Goal: Task Accomplishment & Management: Manage account settings

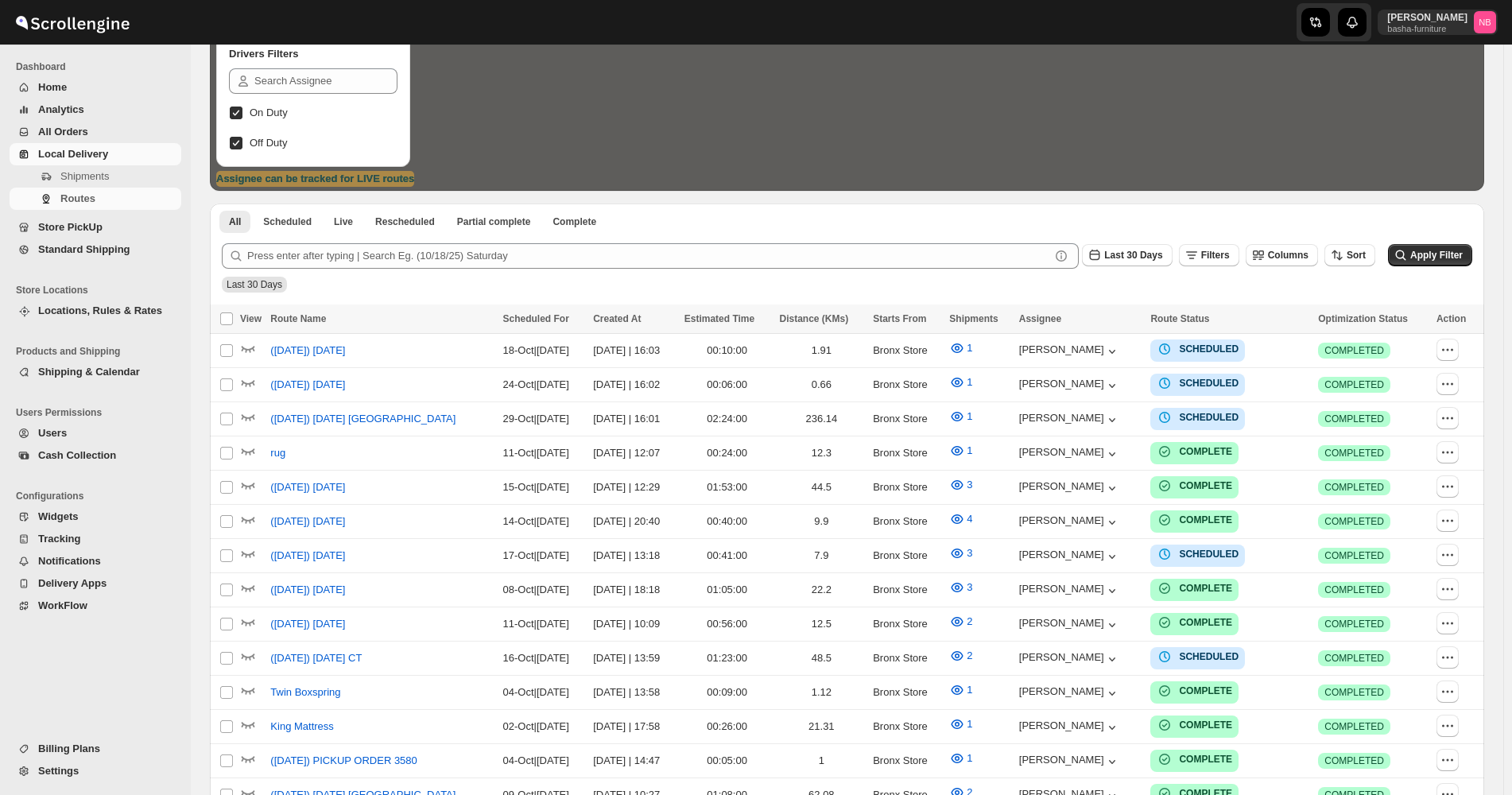
scroll to position [318, 0]
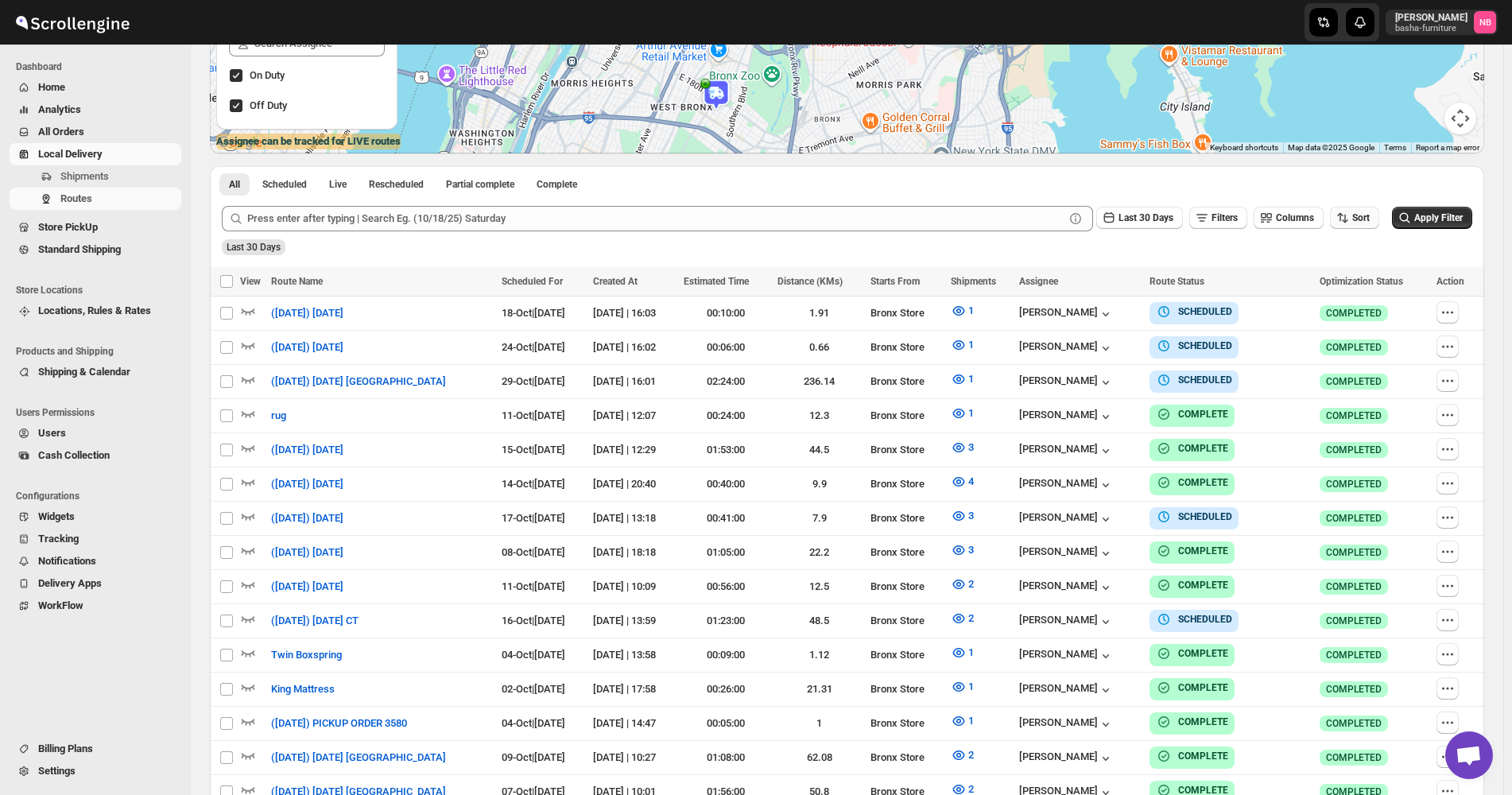
click at [1364, 217] on span "Sort" at bounding box center [1360, 217] width 17 height 11
click at [1350, 297] on div "Due Date" at bounding box center [1335, 303] width 42 height 16
click at [1138, 223] on span "Last 30 Days" at bounding box center [1146, 217] width 54 height 11
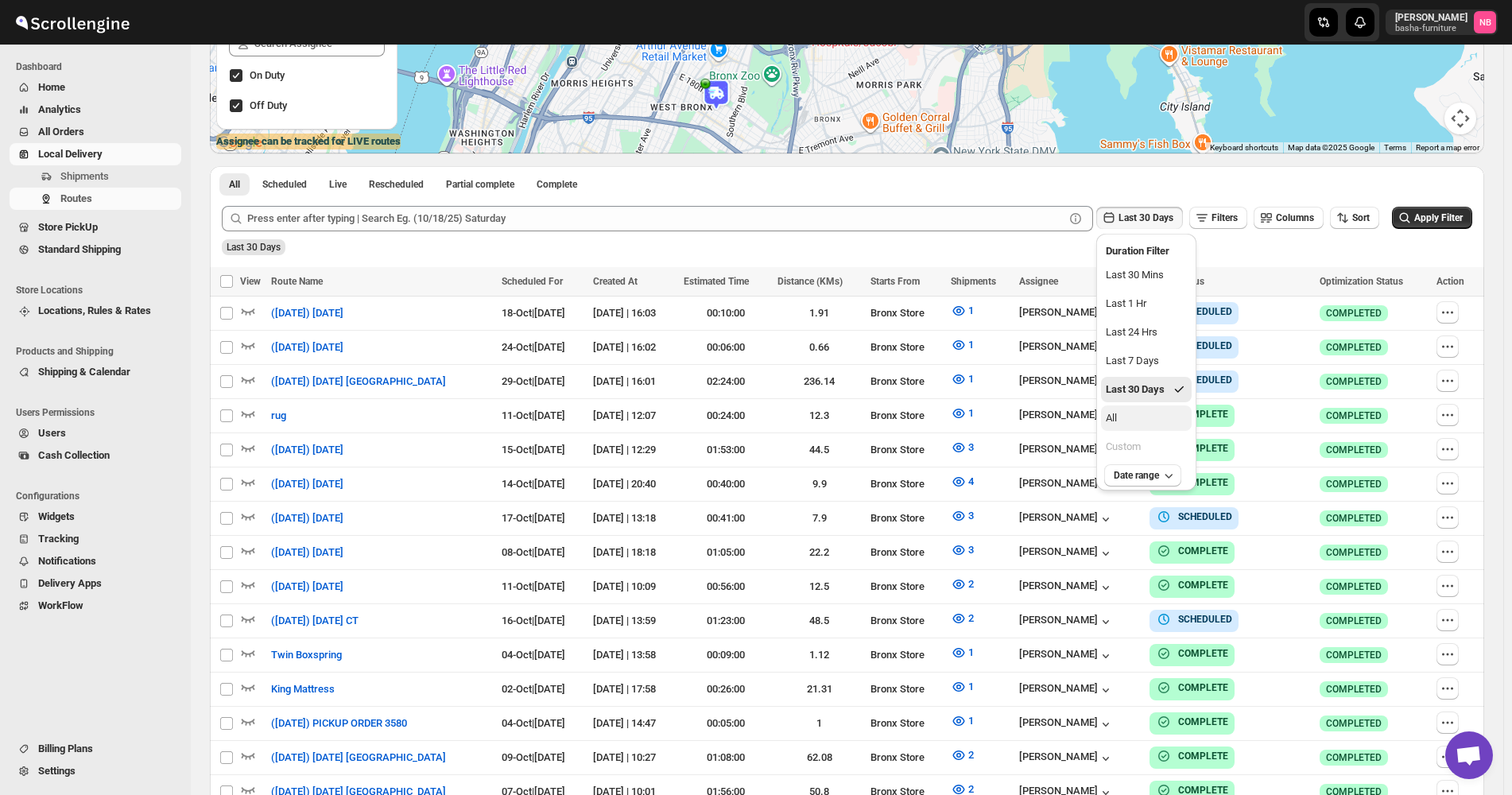
click at [1144, 411] on button "All" at bounding box center [1146, 417] width 91 height 26
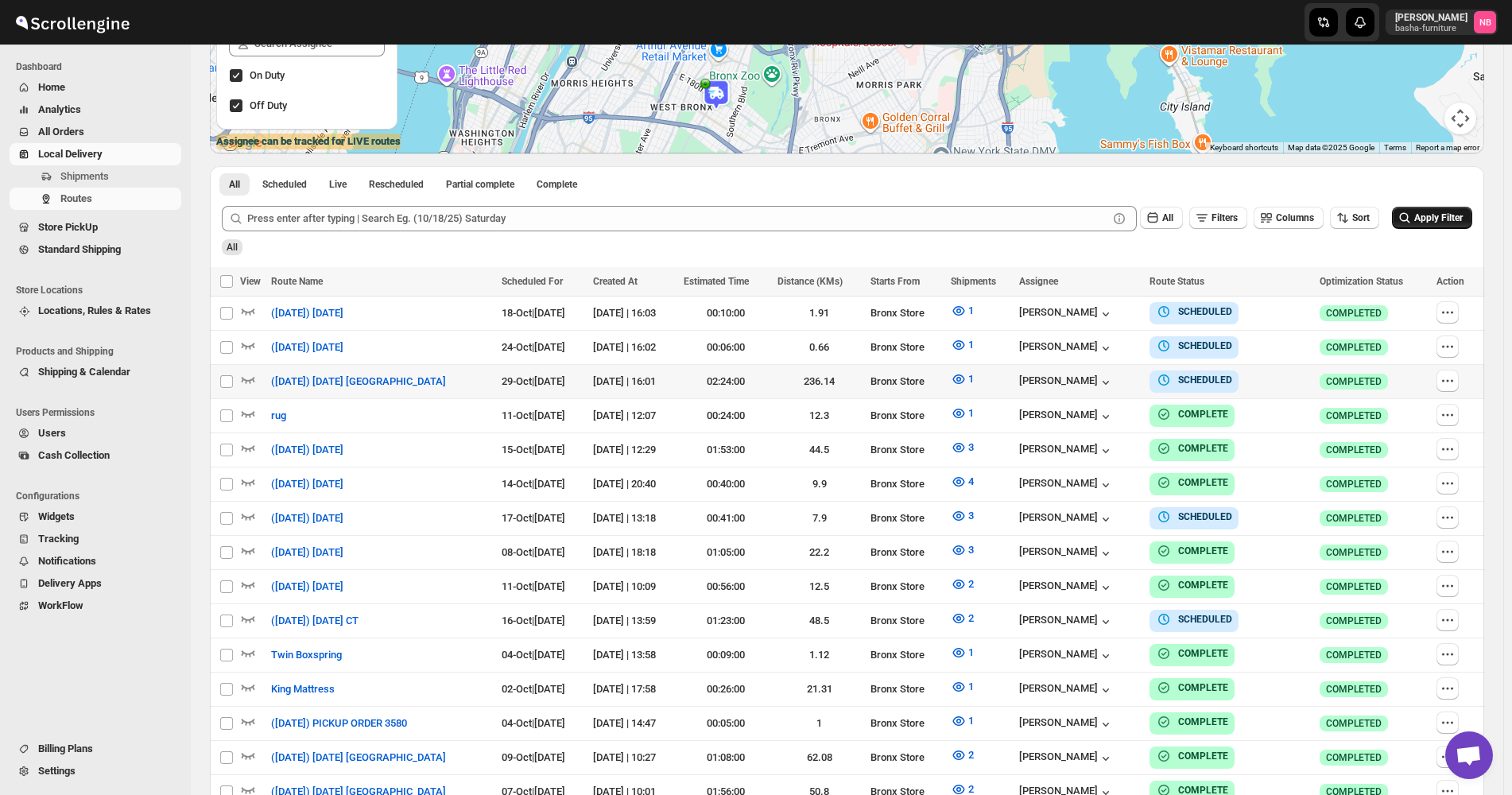
click at [1443, 214] on span "Apply Filter" at bounding box center [1438, 217] width 49 height 11
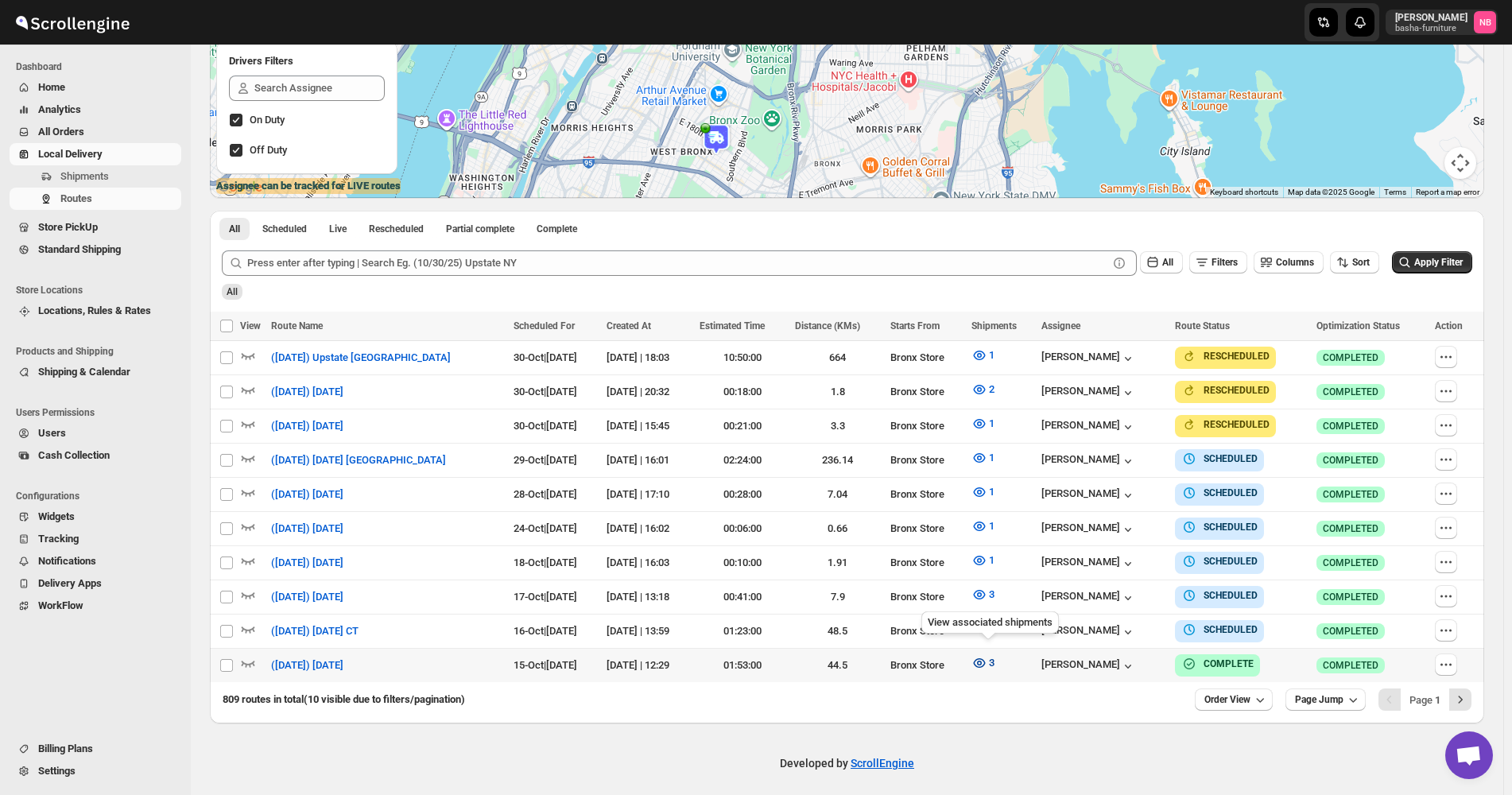
click at [994, 656] on span "3" at bounding box center [992, 662] width 6 height 12
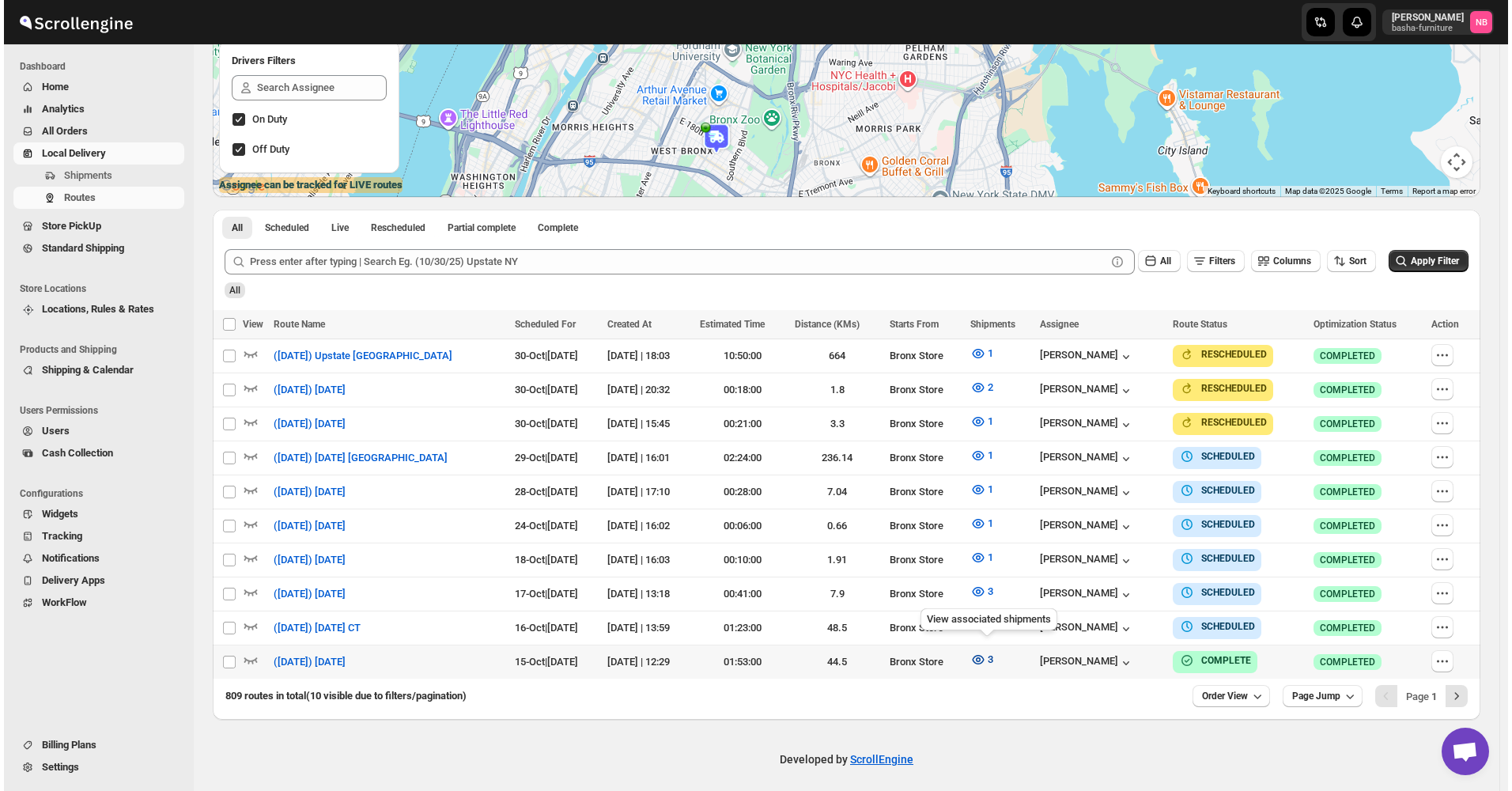
scroll to position [266, 0]
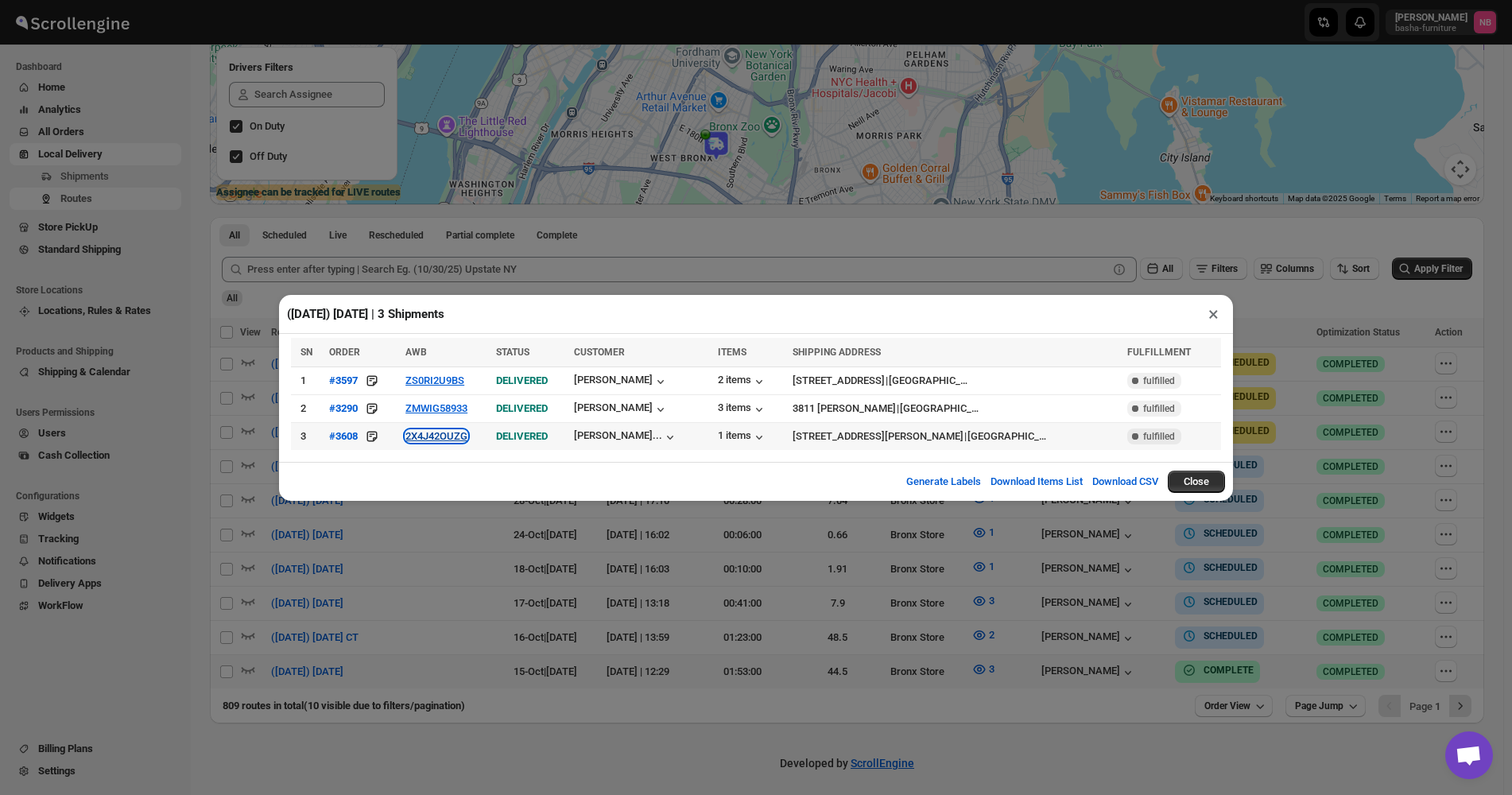
click at [445, 437] on button "2X4J42OUZG" at bounding box center [436, 435] width 62 height 12
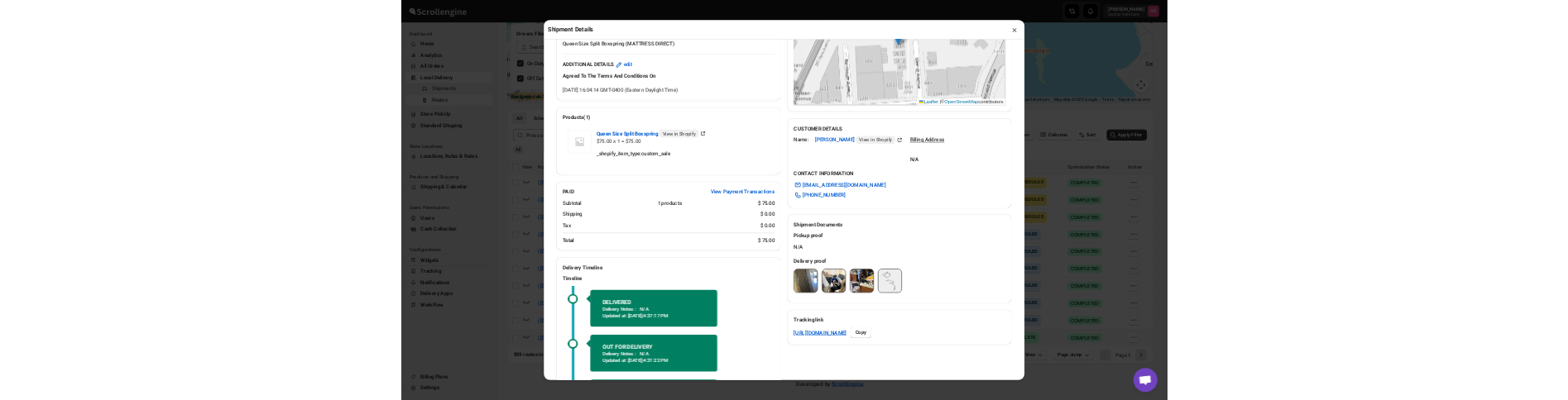
scroll to position [496, 0]
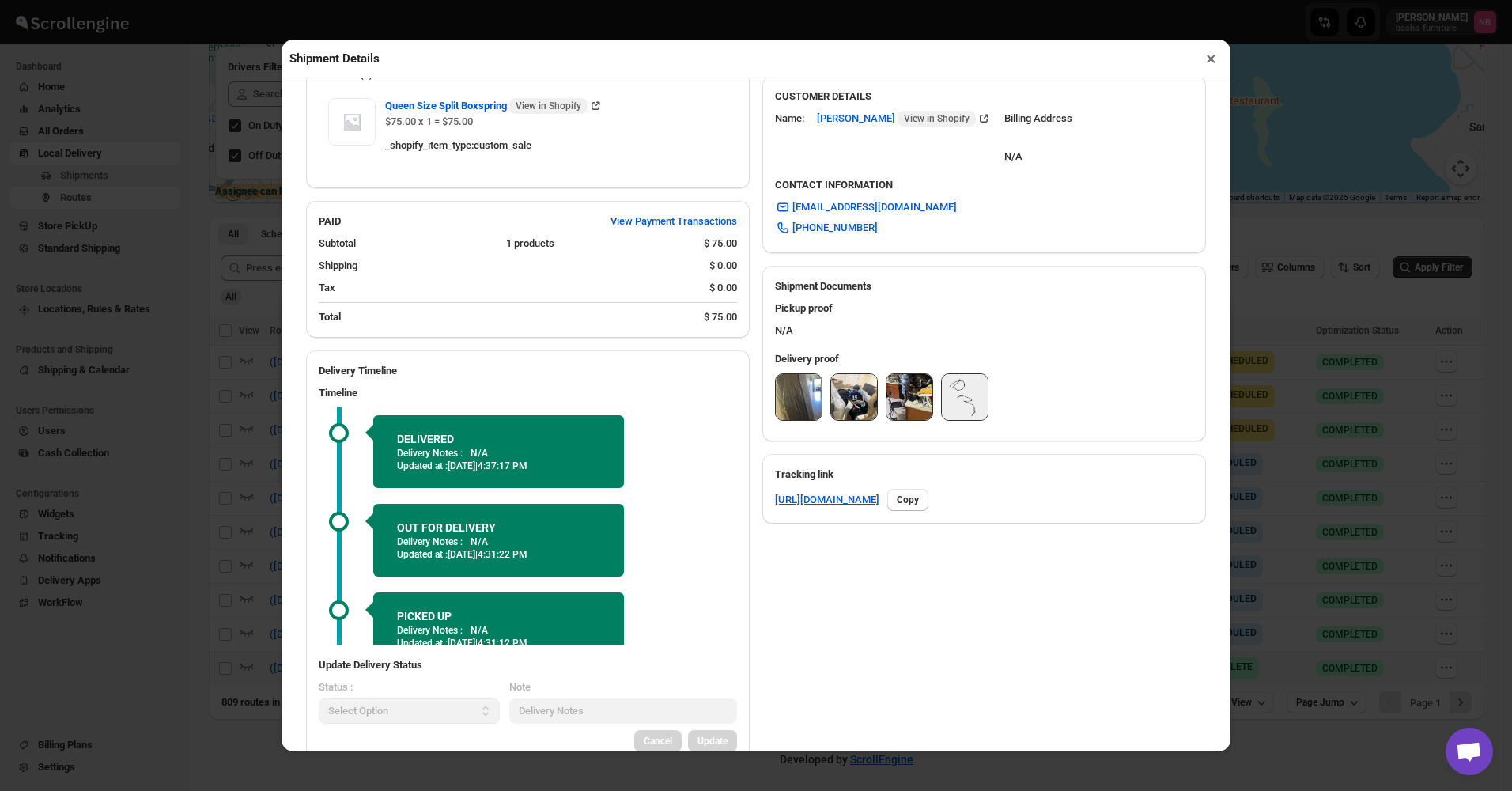
click at [795, 404] on img at bounding box center [799, 397] width 46 height 46
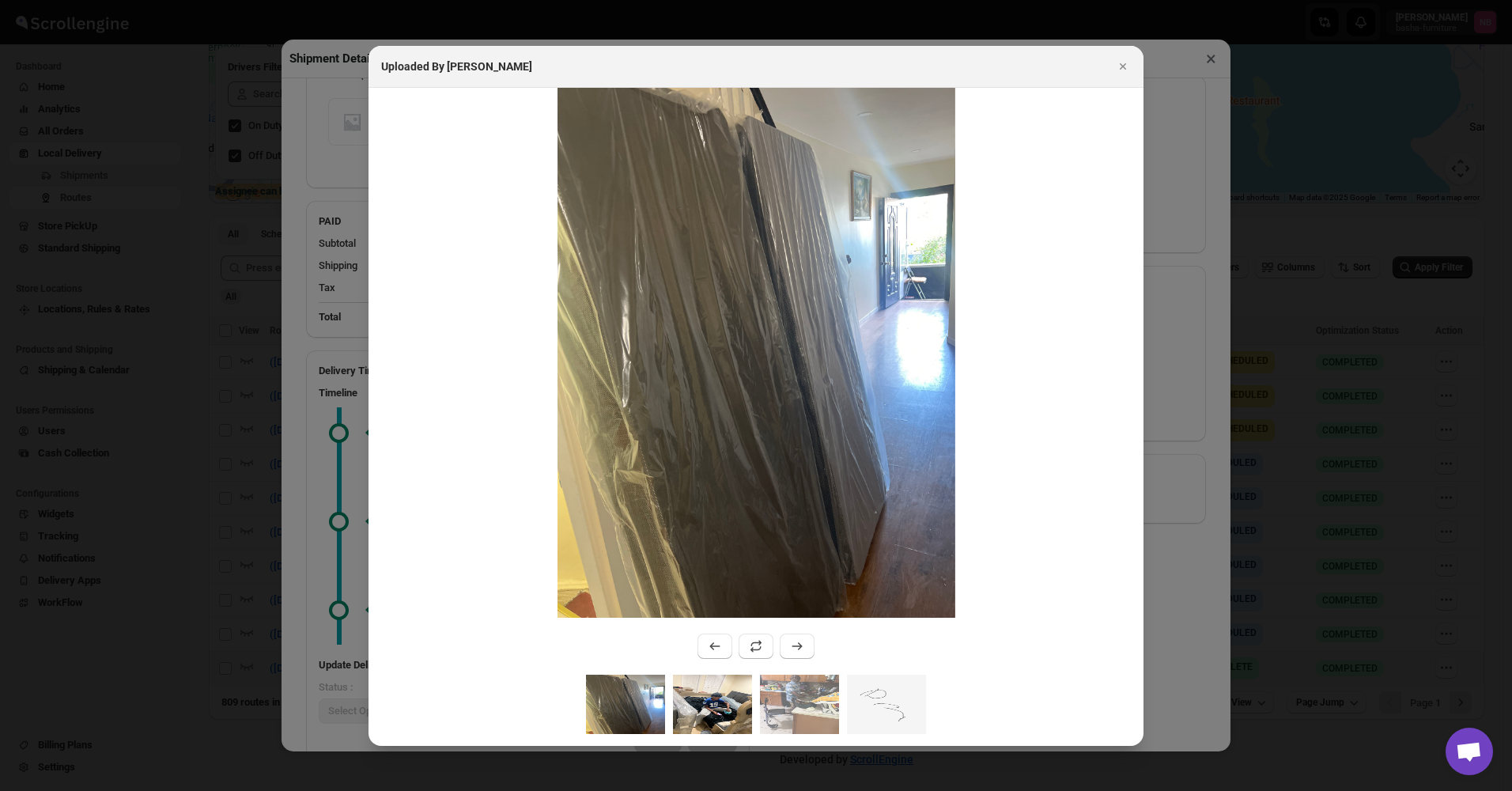
click at [714, 702] on img ":r26j:" at bounding box center [712, 704] width 79 height 59
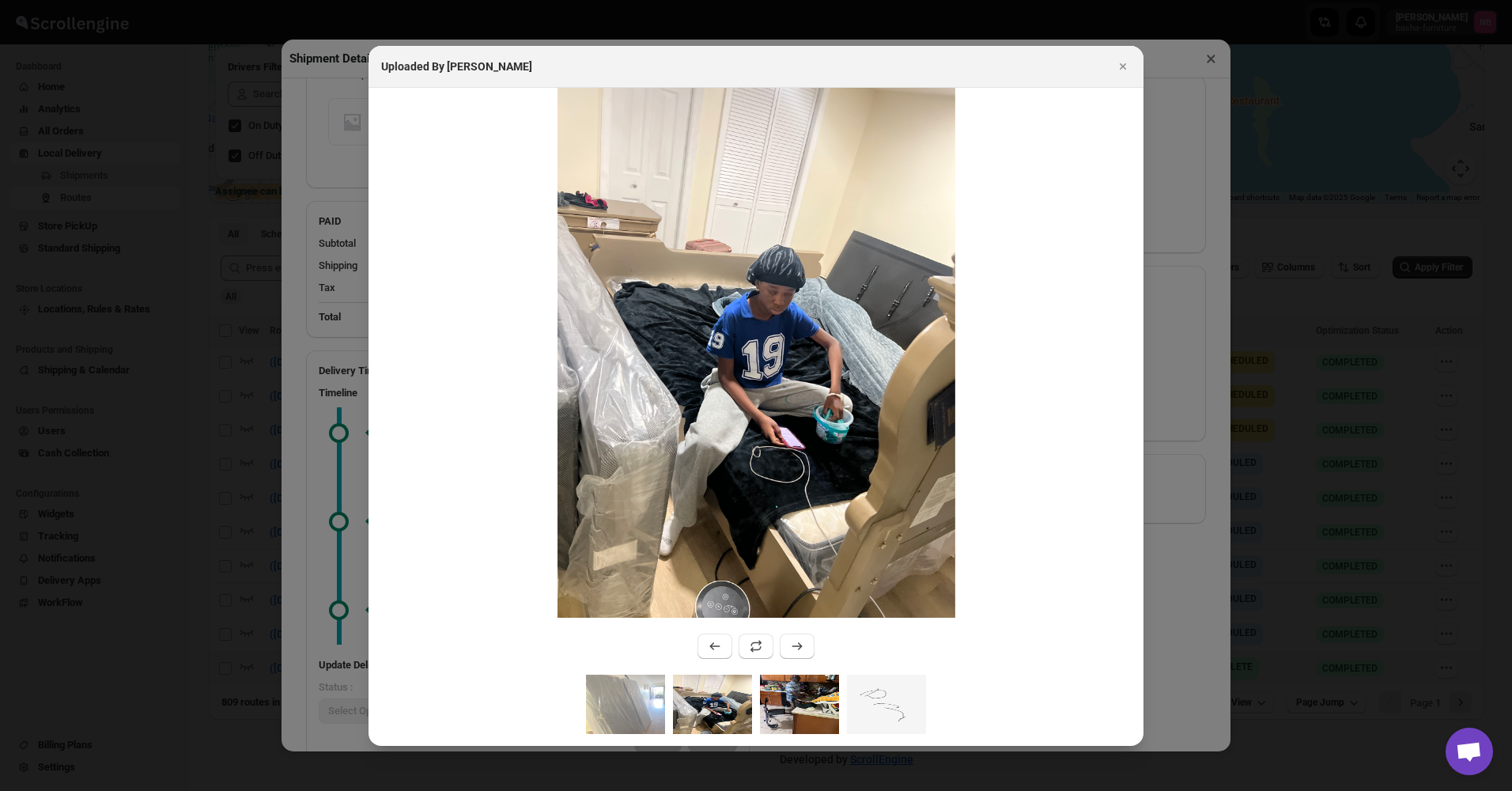
click at [780, 708] on img ":r26j:" at bounding box center [800, 704] width 79 height 59
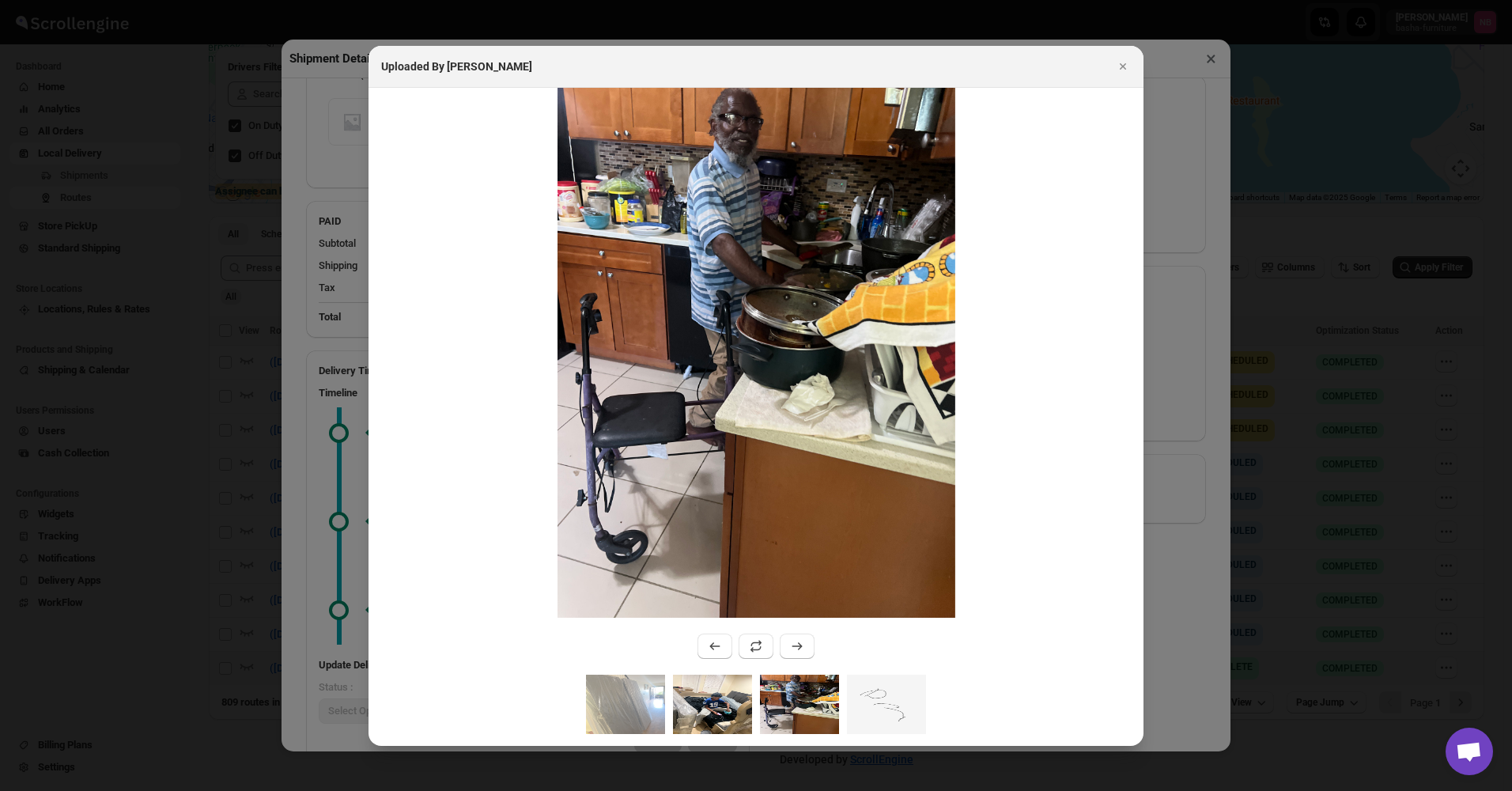
click at [725, 706] on img ":r26j:" at bounding box center [712, 704] width 79 height 59
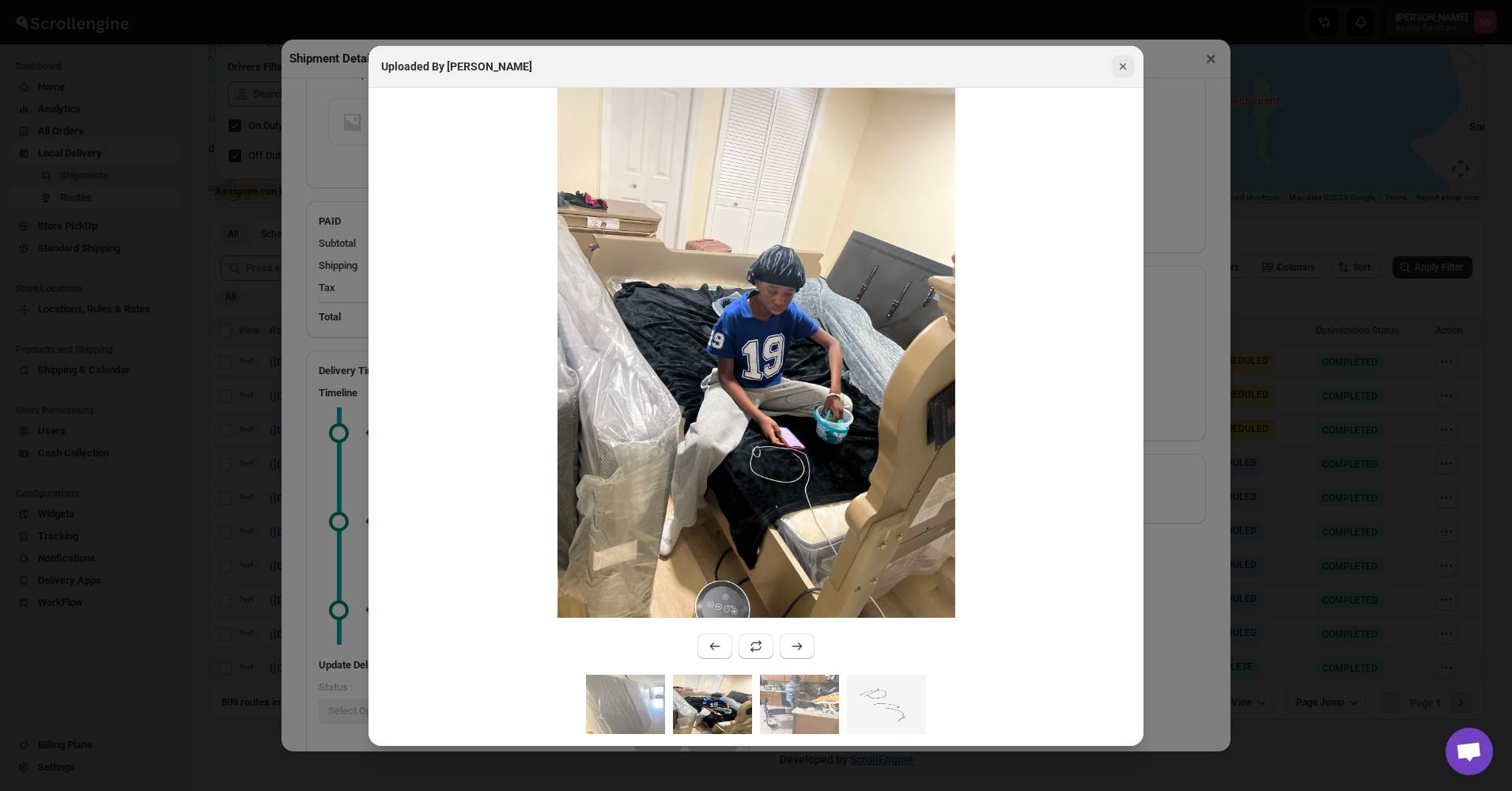
click at [1128, 67] on icon "Close" at bounding box center [1123, 66] width 16 height 16
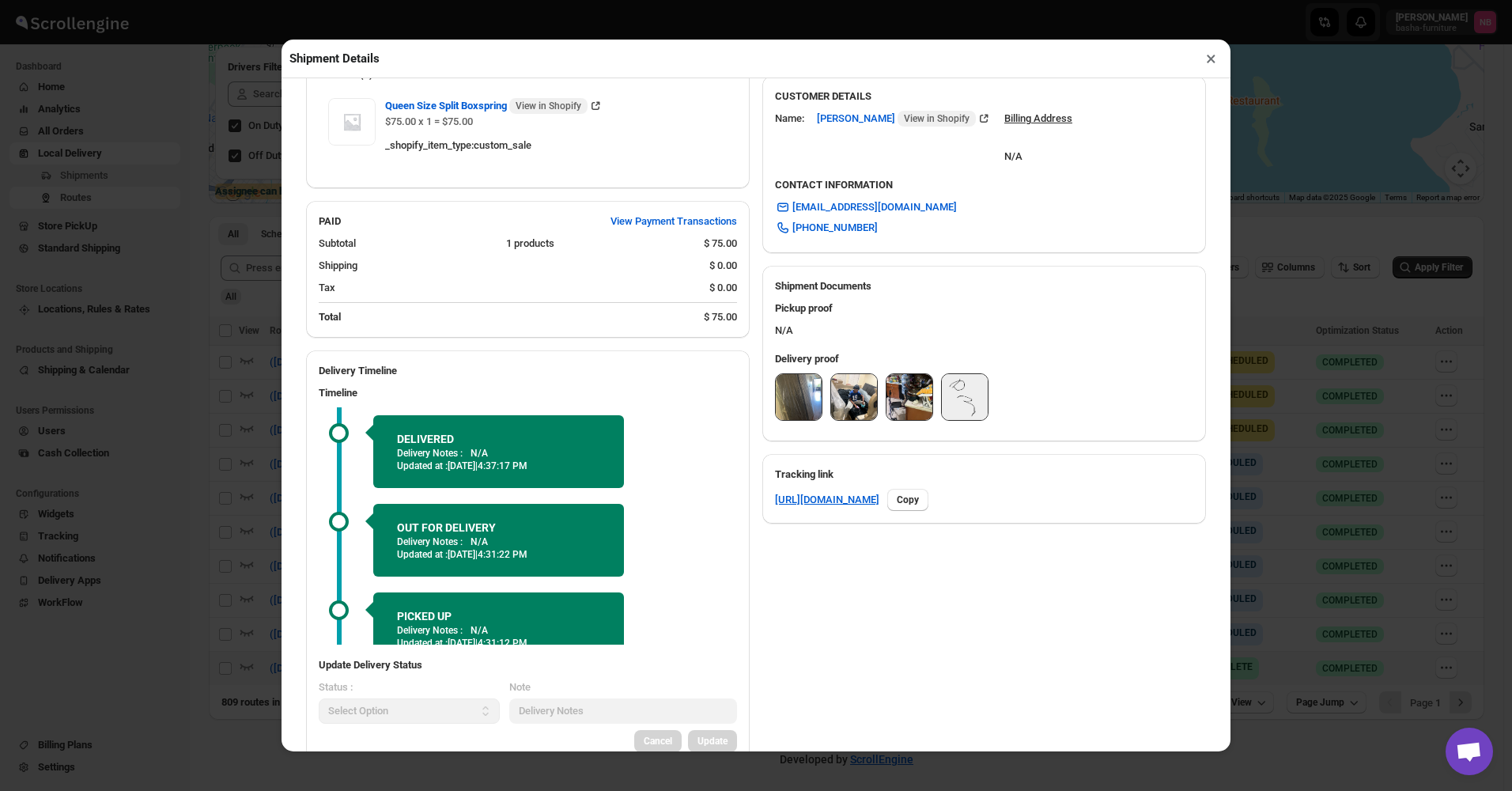
click at [1212, 61] on button "×" at bounding box center [1212, 58] width 23 height 22
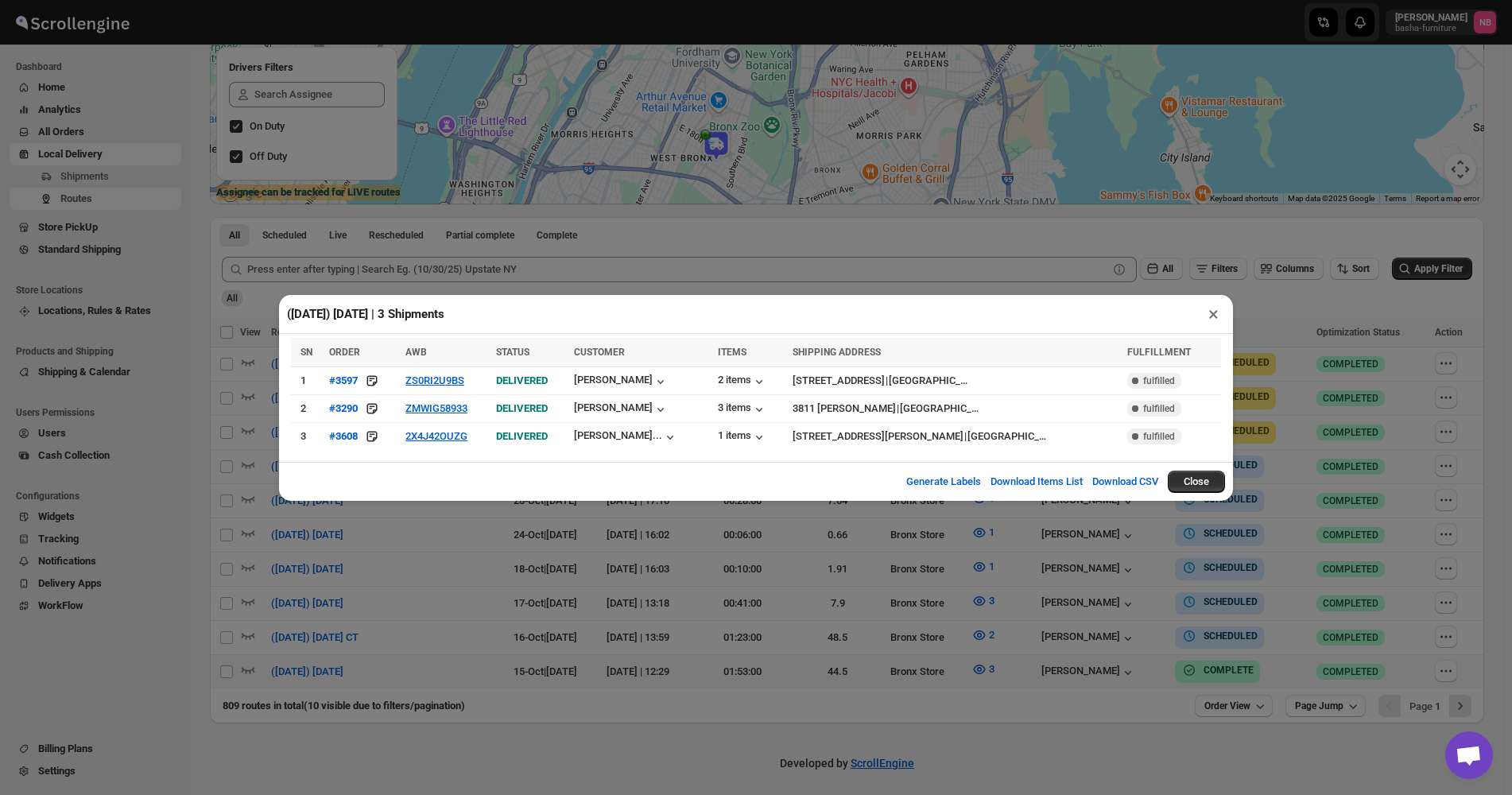
click at [579, 500] on div "Generate Labels Download Items List Download CSV Close" at bounding box center [756, 481] width 954 height 39
click at [699, 560] on div "([DATE]) [DATE] | 3 Shipments × SN ORDER AWB STATUS CUSTOMER ITEMS SHIPPING ADD…" at bounding box center [756, 398] width 1512 height 795
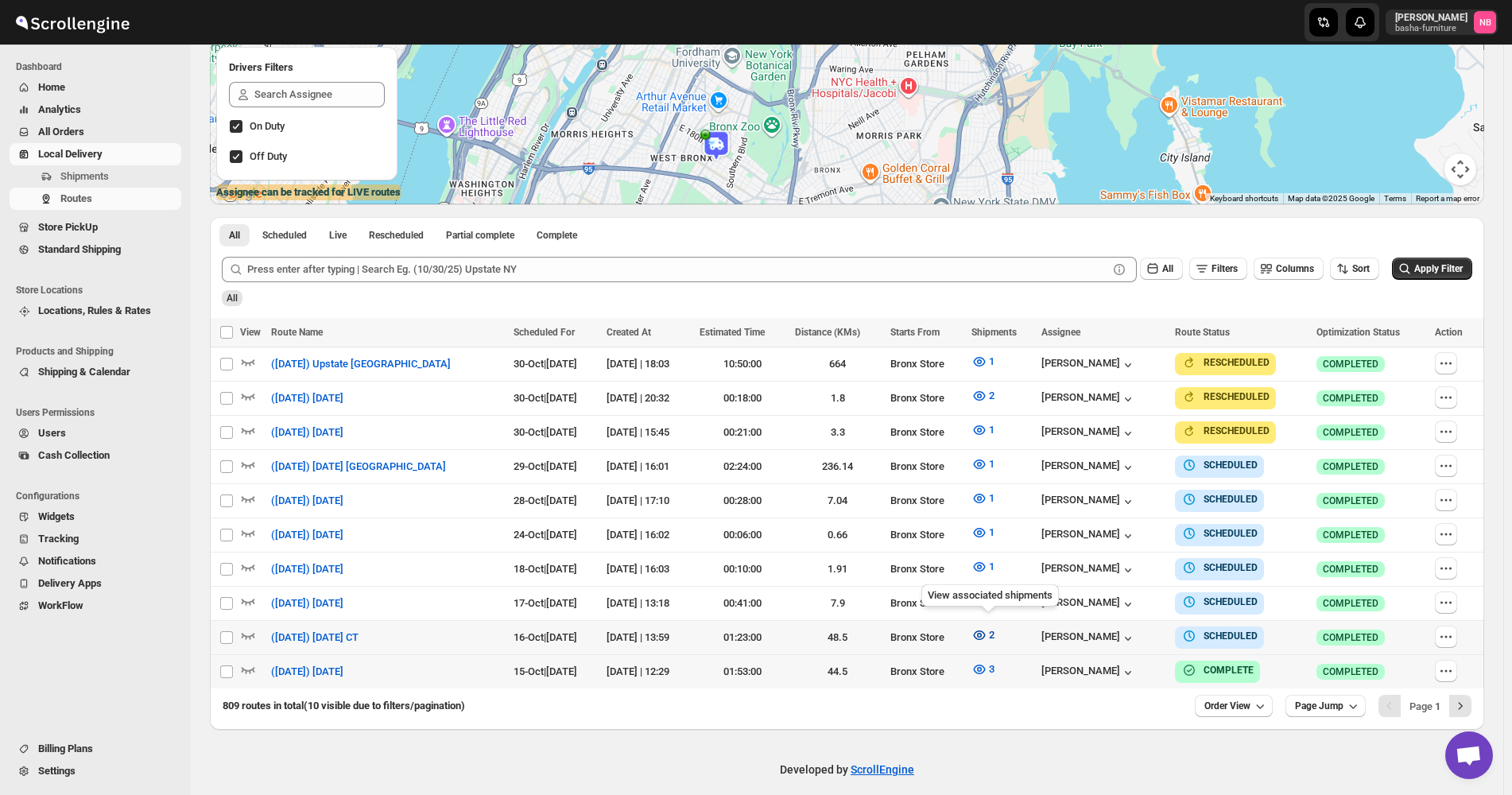
click at [982, 633] on icon "button" at bounding box center [979, 635] width 5 height 5
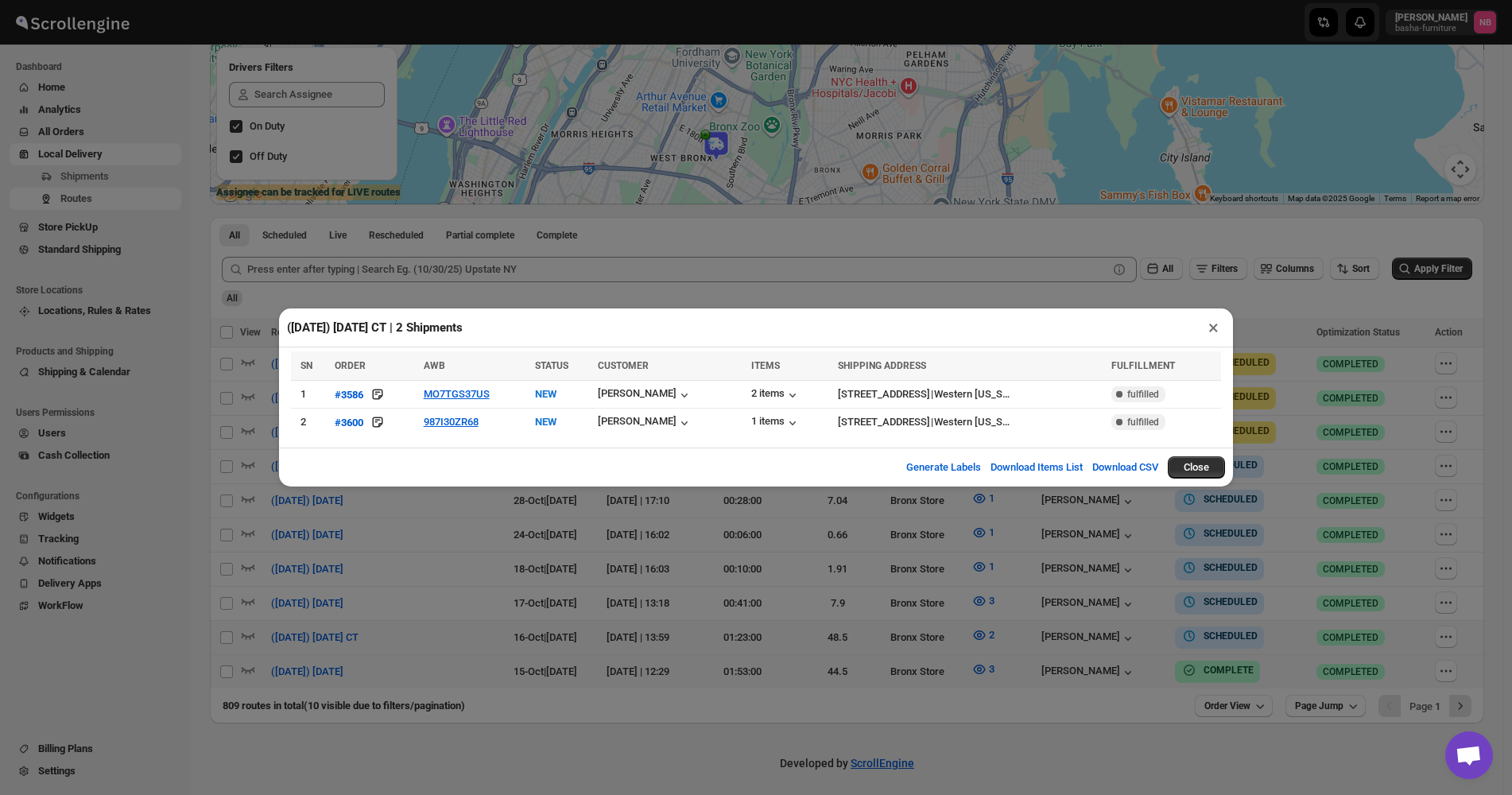
click at [558, 574] on div "([DATE]) [DATE] CT | 2 Shipments × SN ORDER AWB STATUS CUSTOMER ITEMS SHIPPING …" at bounding box center [756, 398] width 1512 height 795
